Goal: Navigation & Orientation: Find specific page/section

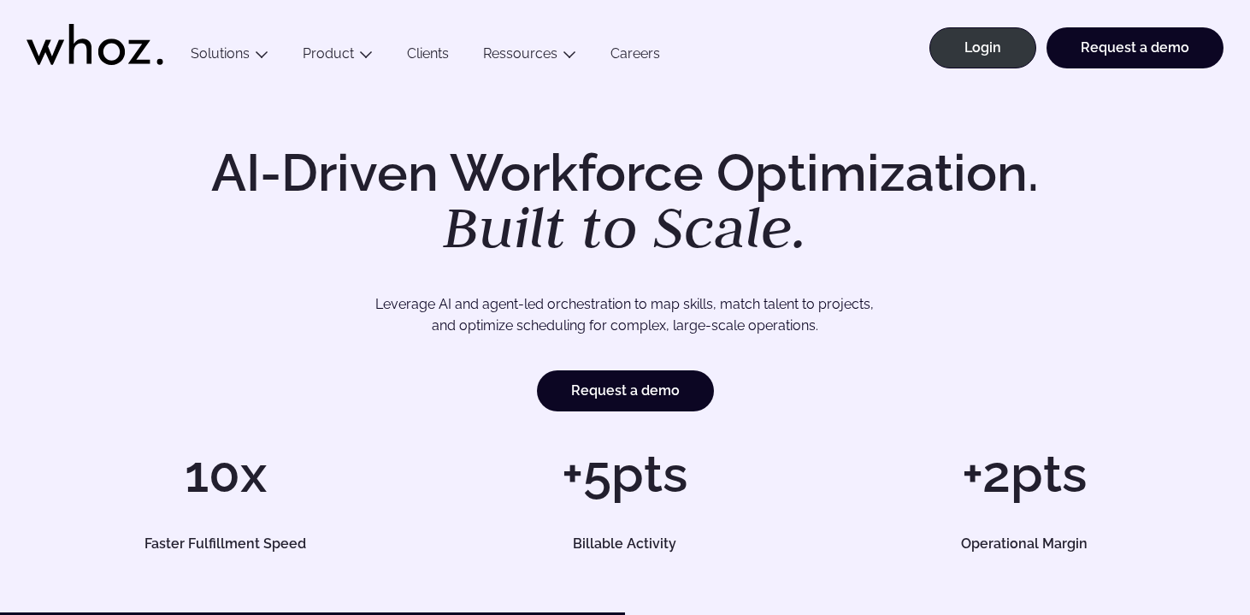
click at [58, 141] on div "AI-Driven Workforce Optimization. Built to Scale. Leverage AI and agent-led orc…" at bounding box center [625, 349] width 1250 height 527
click at [1002, 48] on link "Login" at bounding box center [983, 47] width 107 height 41
